Goal: Check status

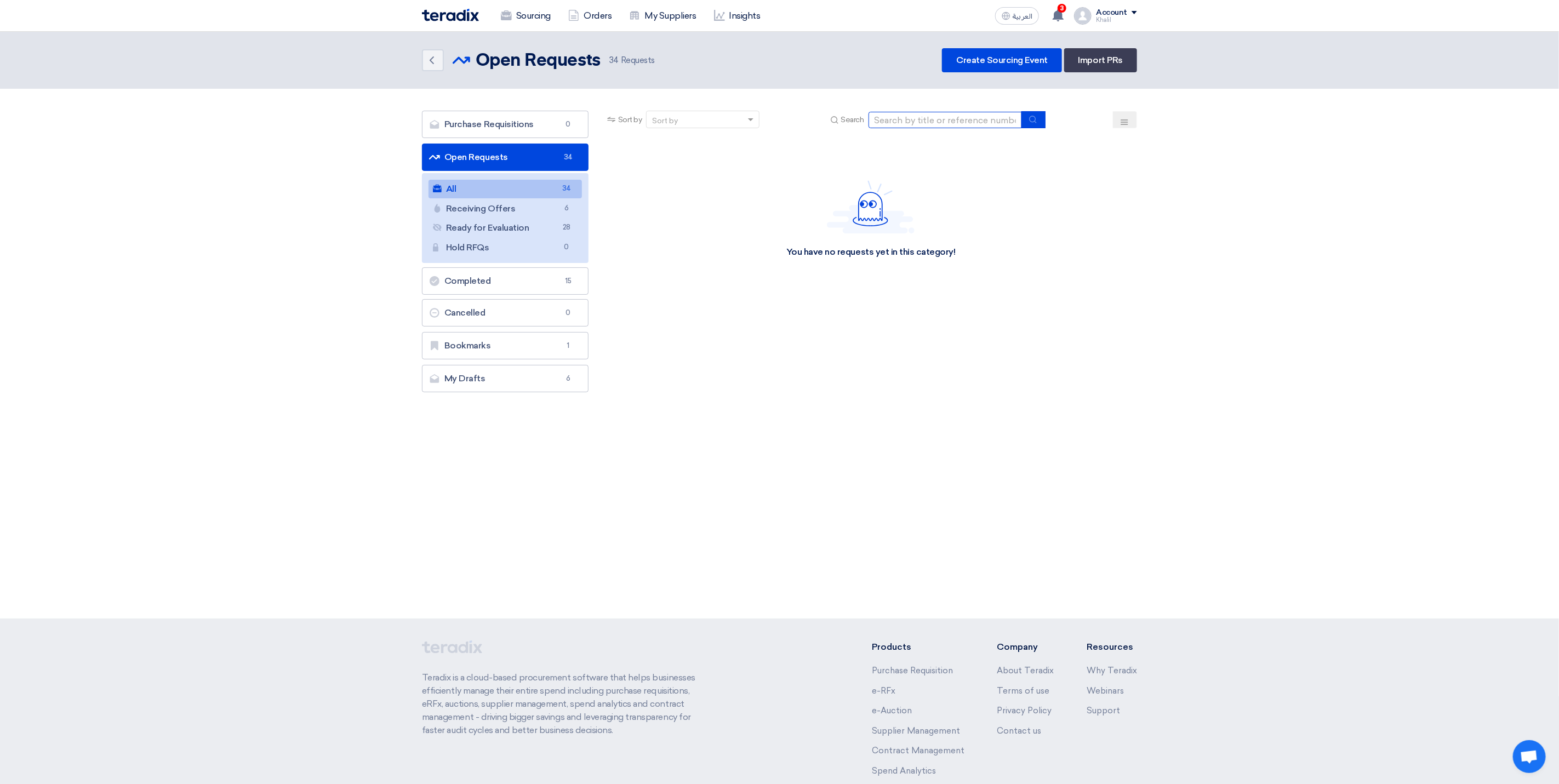
click at [912, 119] on input at bounding box center [945, 120] width 153 height 17
paste input "STOM-015113"
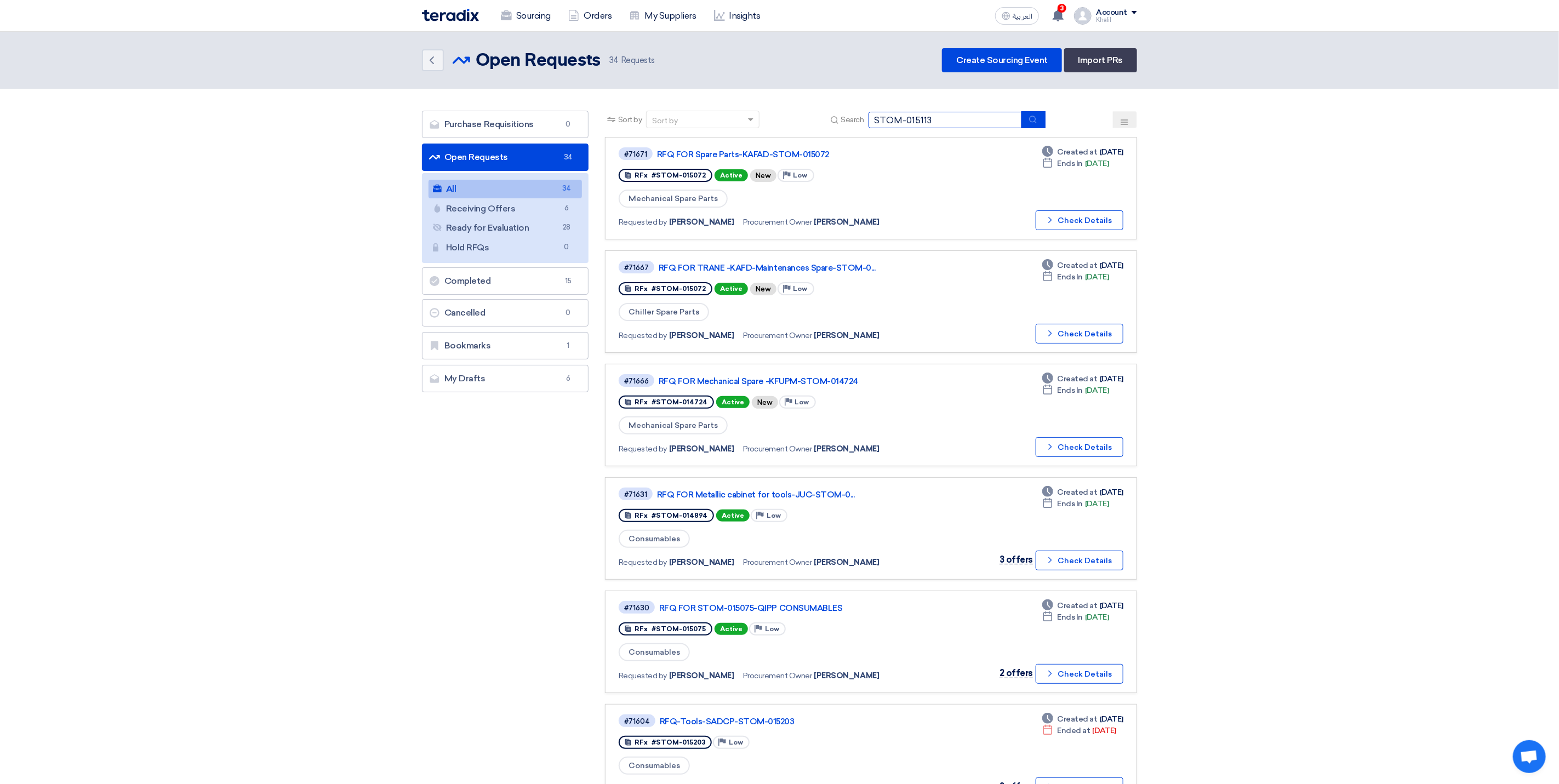
type input "STOM-015113"
click at [1034, 121] on icon "submit" at bounding box center [1033, 119] width 9 height 9
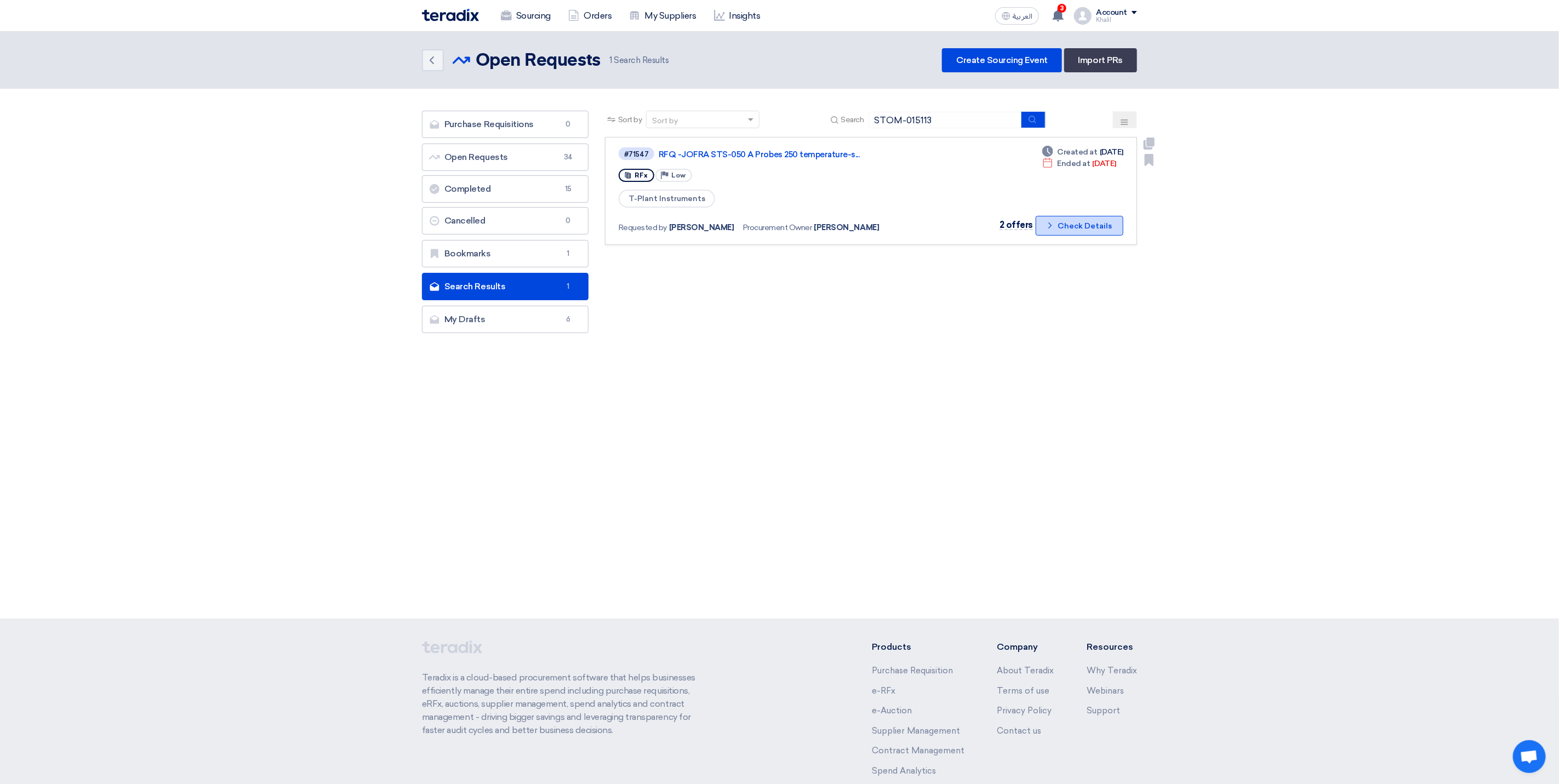
click at [1062, 230] on button "Check details Check Details" at bounding box center [1079, 226] width 88 height 20
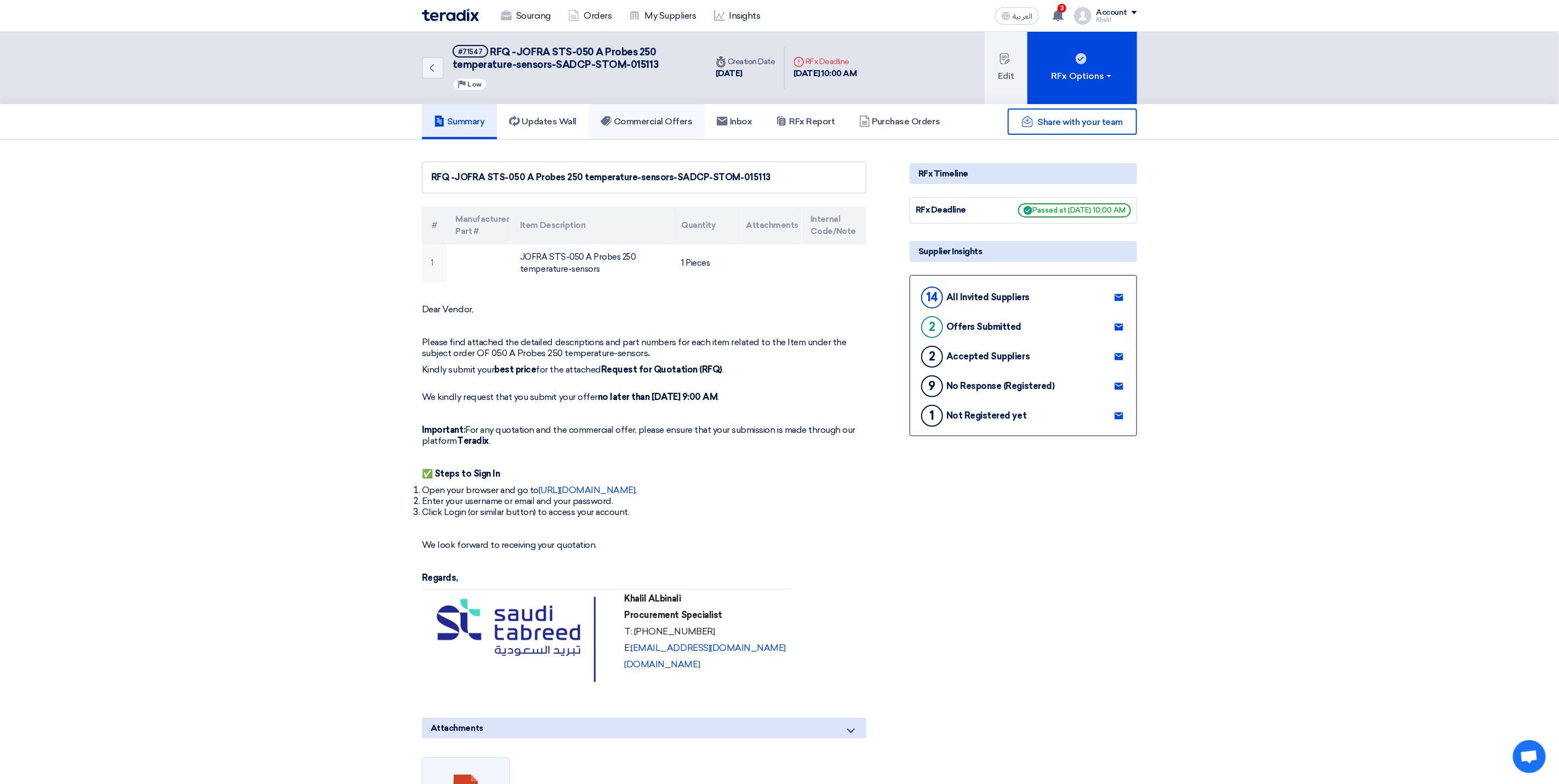
click at [630, 119] on h5 "Commercial Offers" at bounding box center [646, 121] width 92 height 11
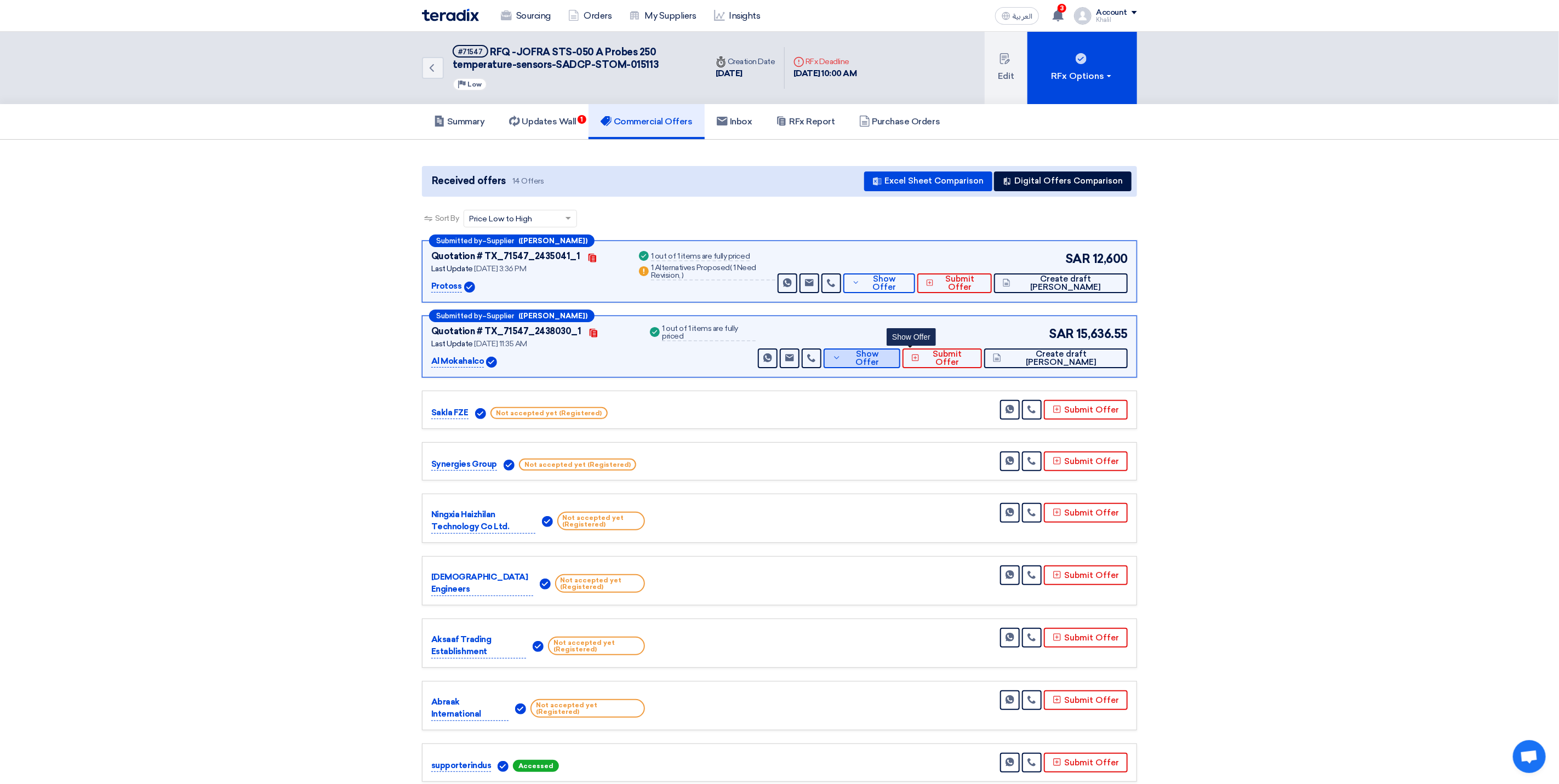
click at [841, 362] on icon at bounding box center [836, 357] width 9 height 9
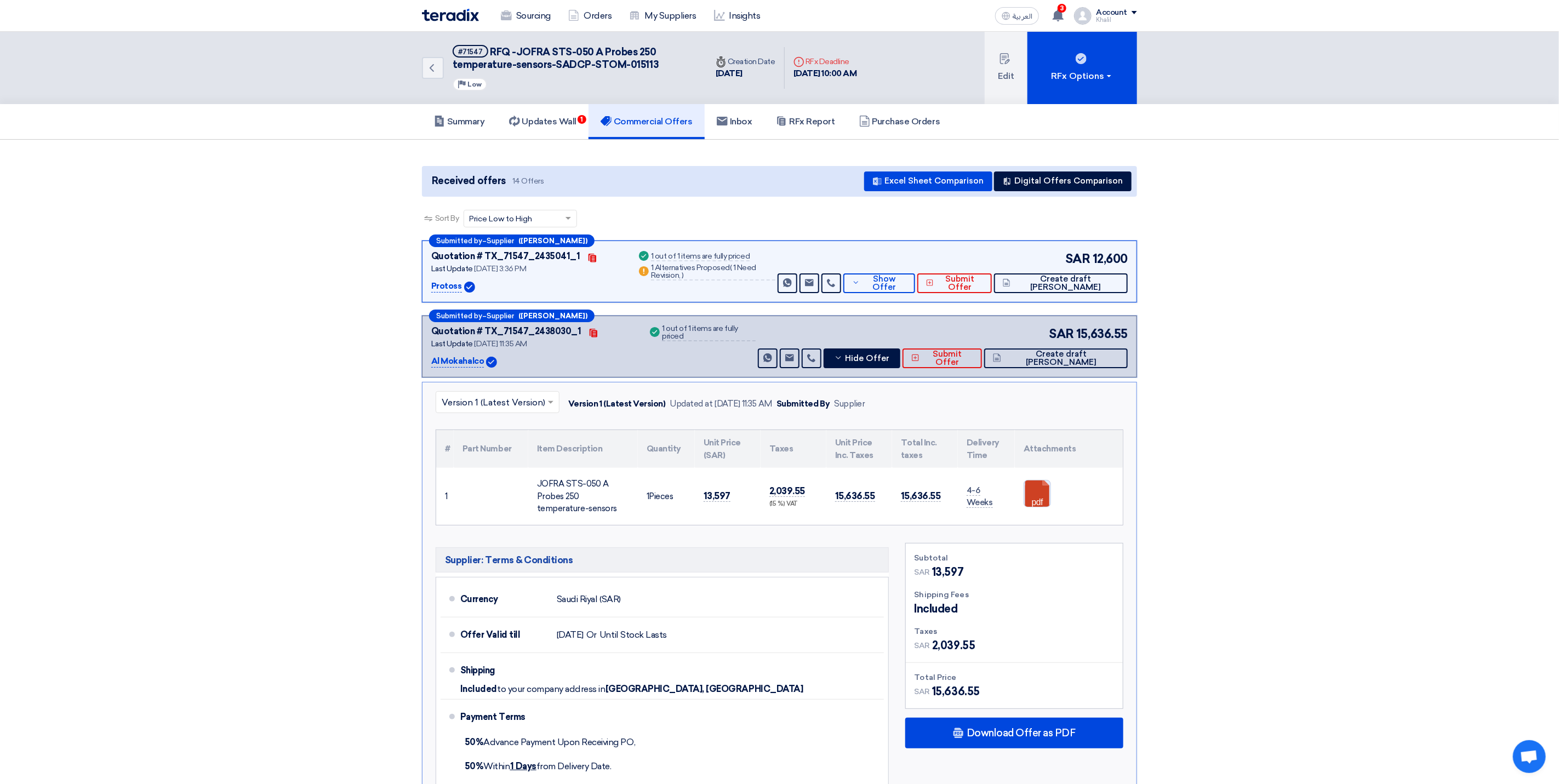
click at [1047, 504] on link at bounding box center [1068, 513] width 88 height 66
click at [843, 354] on icon at bounding box center [838, 357] width 9 height 9
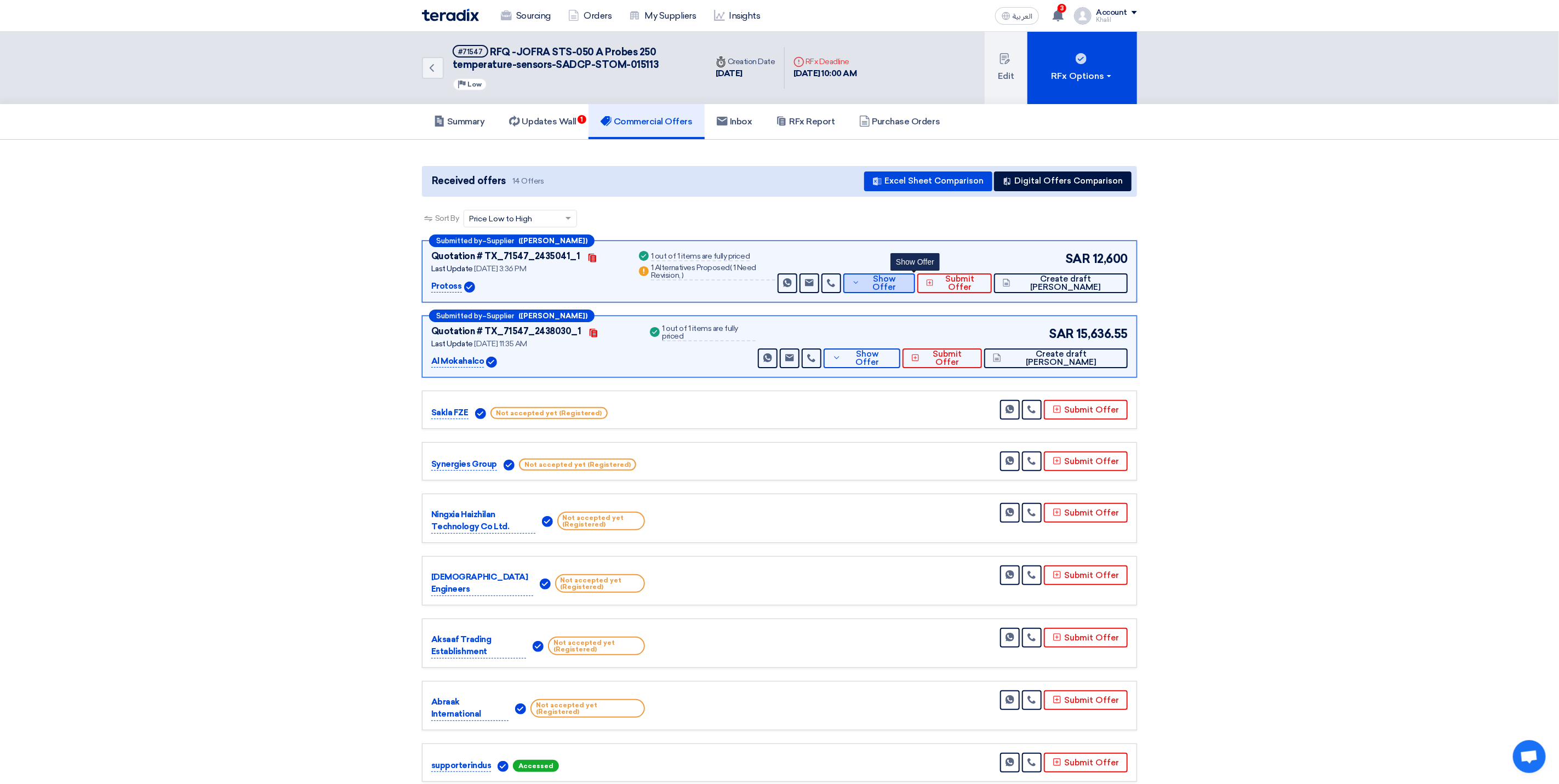
click at [860, 285] on icon at bounding box center [856, 282] width 8 height 9
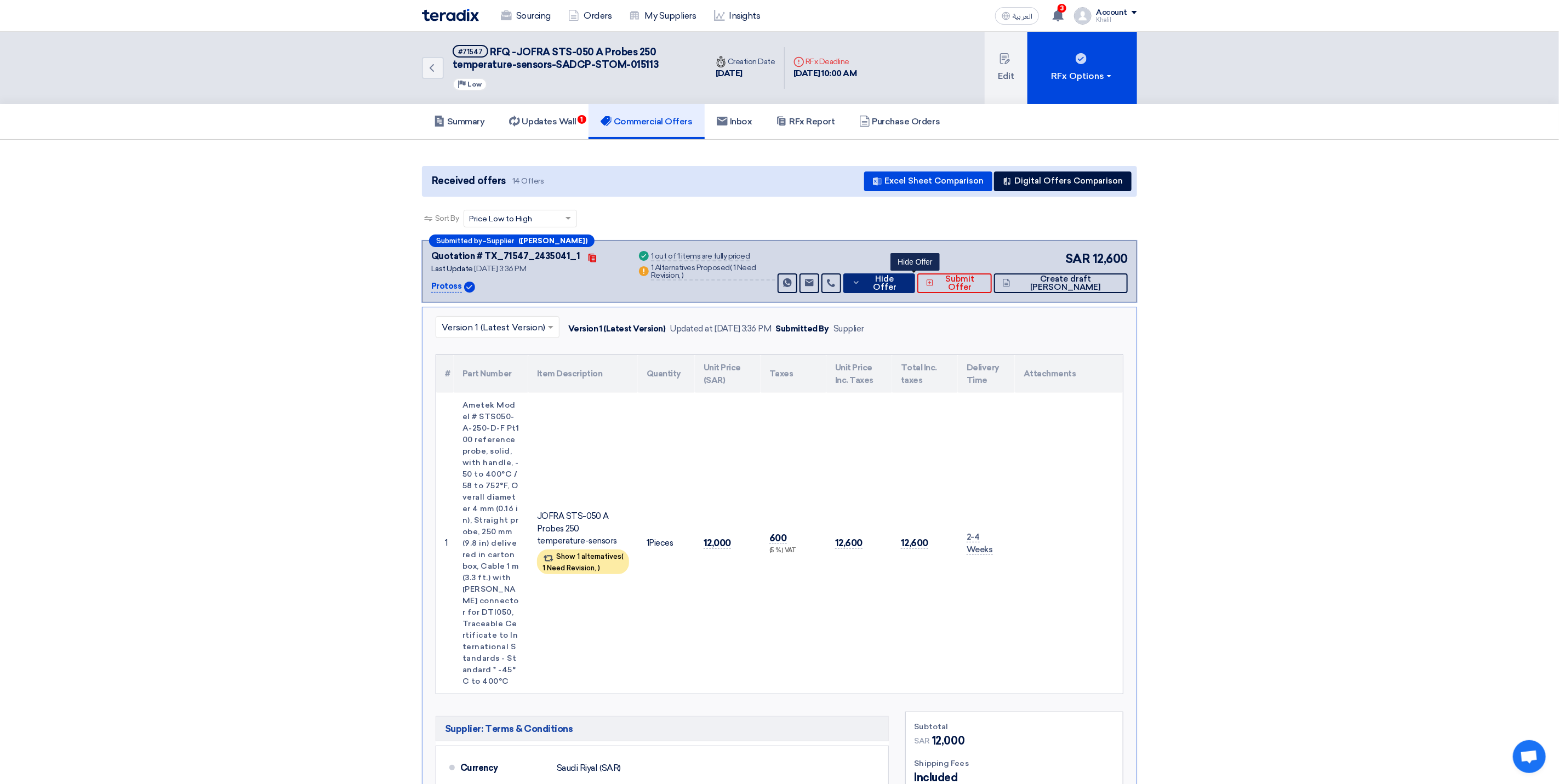
click at [891, 288] on button "Hide Offer" at bounding box center [879, 283] width 73 height 20
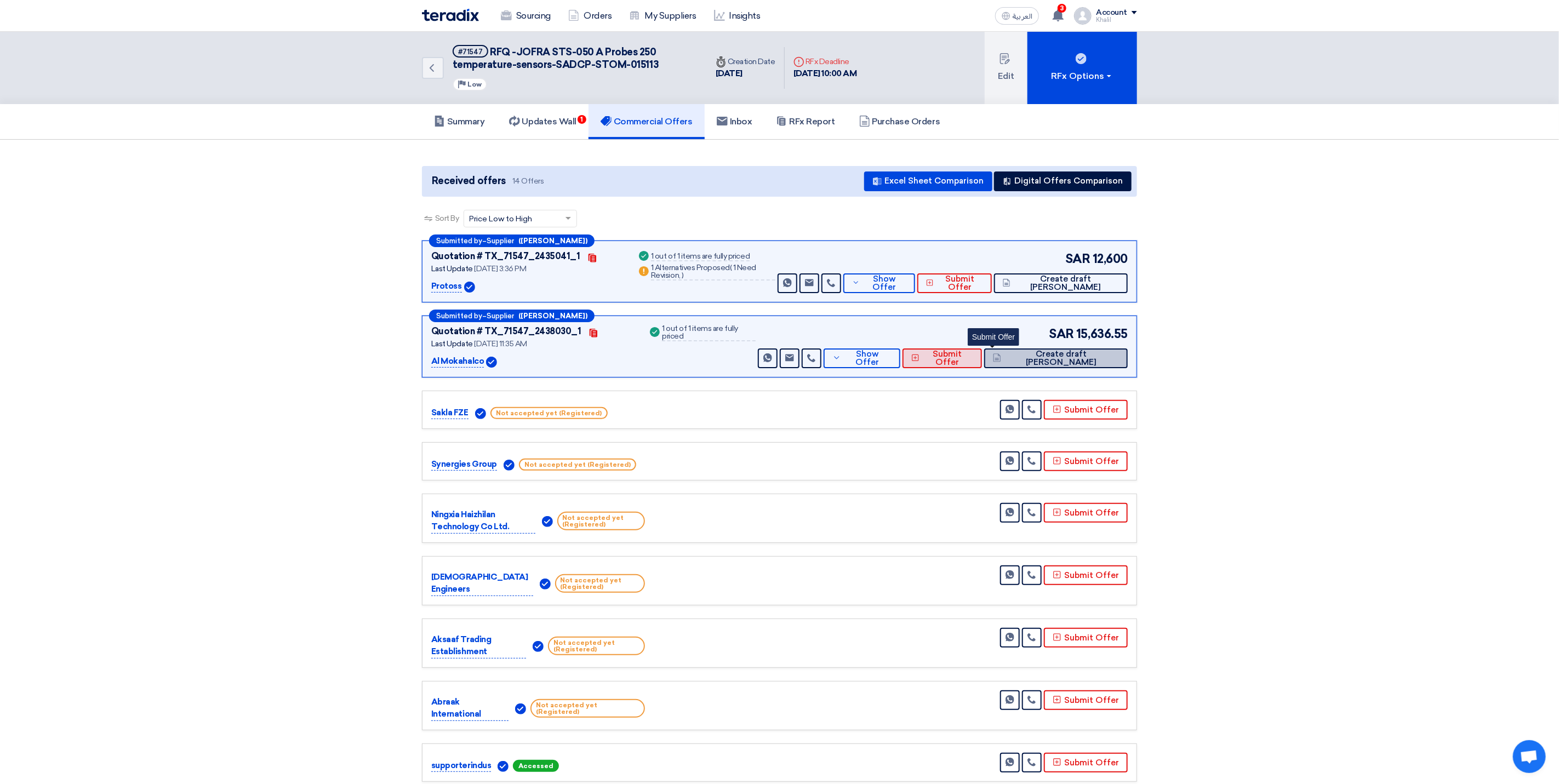
drag, startPoint x: 1070, startPoint y: 356, endPoint x: 1001, endPoint y: 356, distance: 69.0
click at [1003, 356] on div "Send Message Send Message Show Offer Submit Offer Create draft PO" at bounding box center [941, 358] width 372 height 20
click at [841, 362] on icon at bounding box center [836, 357] width 9 height 9
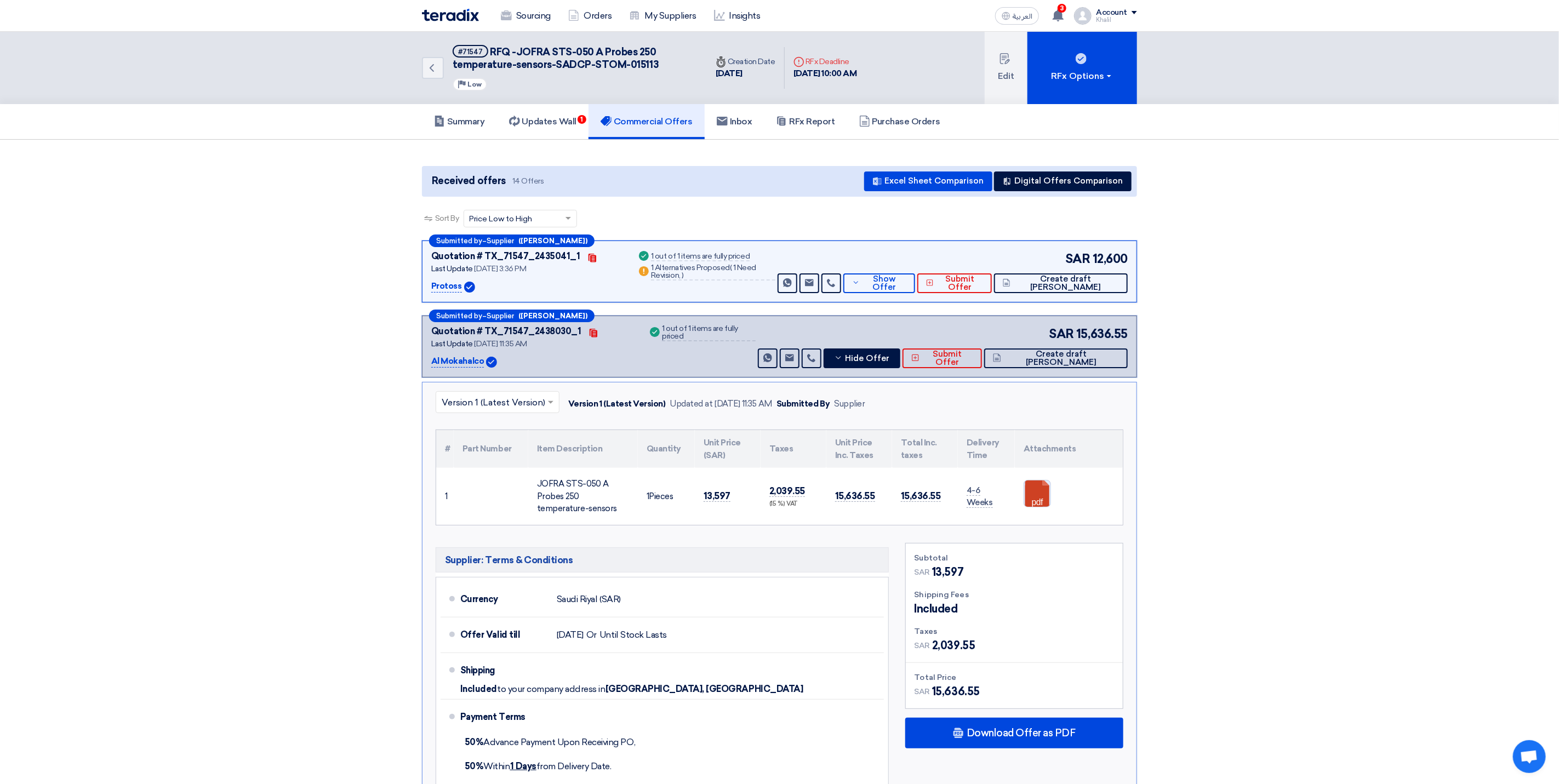
click at [1036, 502] on link at bounding box center [1068, 513] width 88 height 66
